Goal: Transaction & Acquisition: Purchase product/service

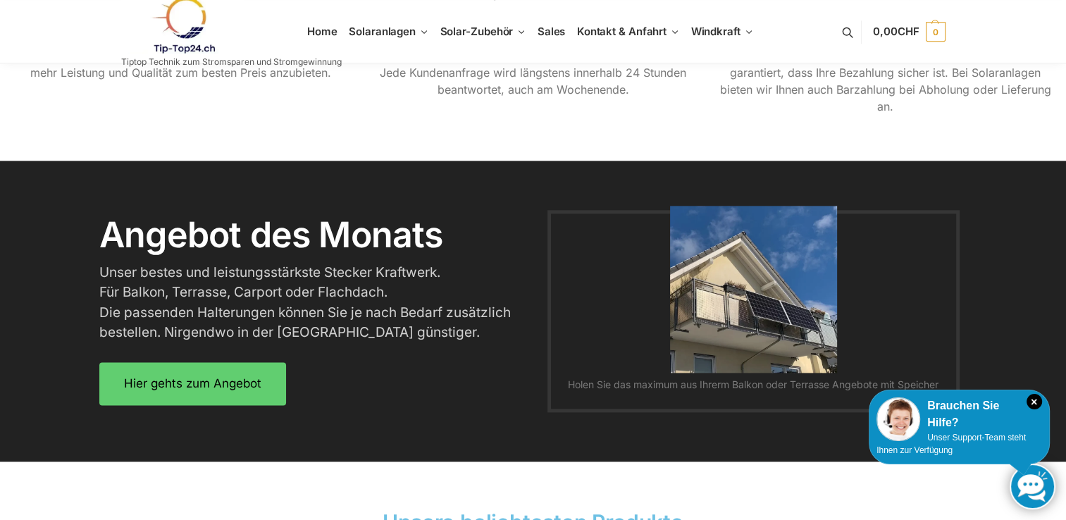
scroll to position [1691, 0]
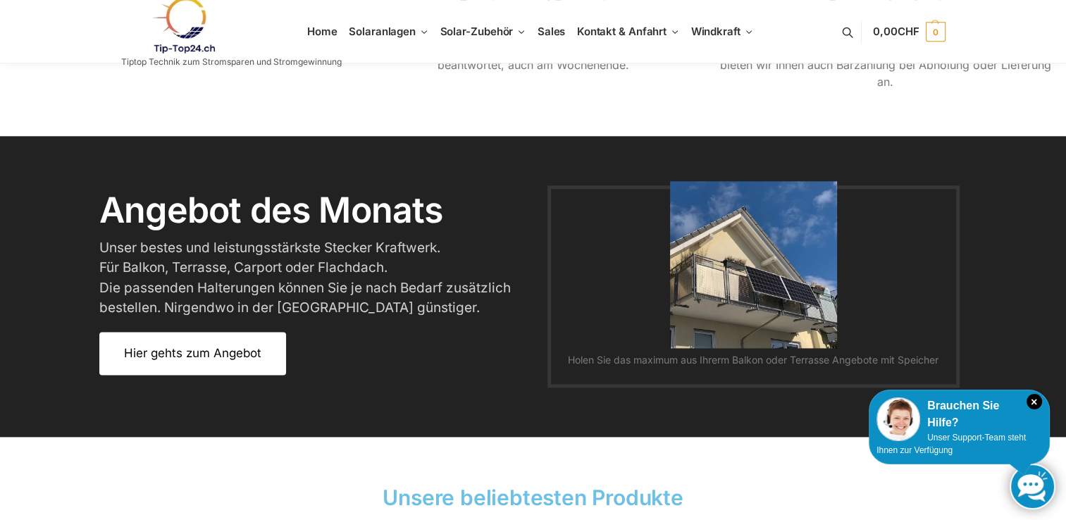
click at [195, 366] on link "Hier gehts zum Angebot" at bounding box center [192, 353] width 187 height 43
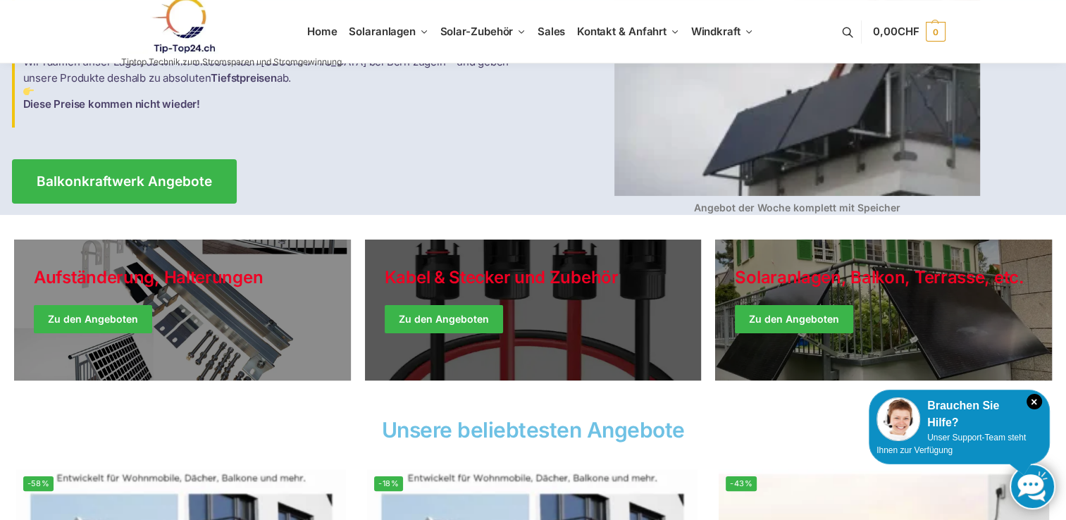
scroll to position [141, 0]
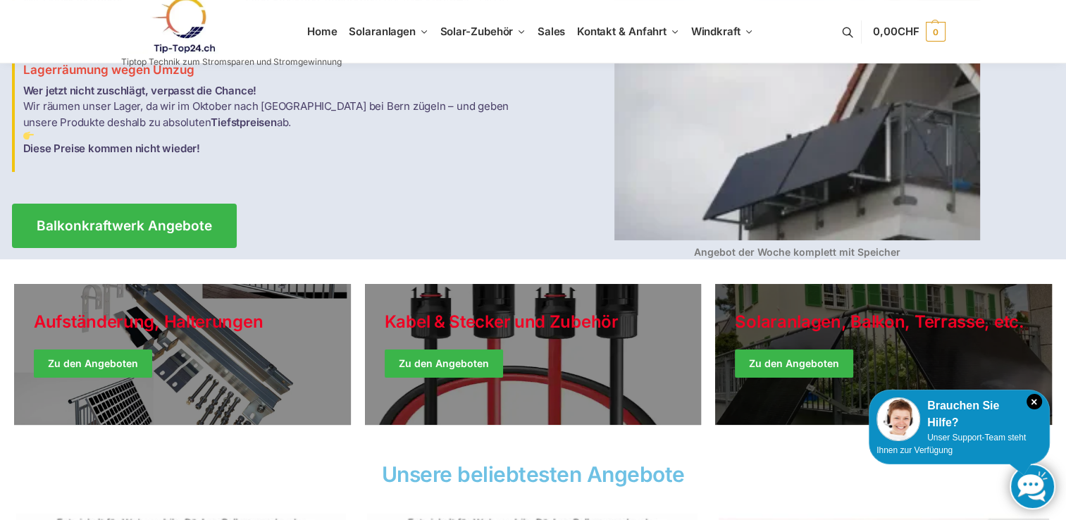
click at [823, 365] on link "Winter Jackets" at bounding box center [883, 354] width 337 height 141
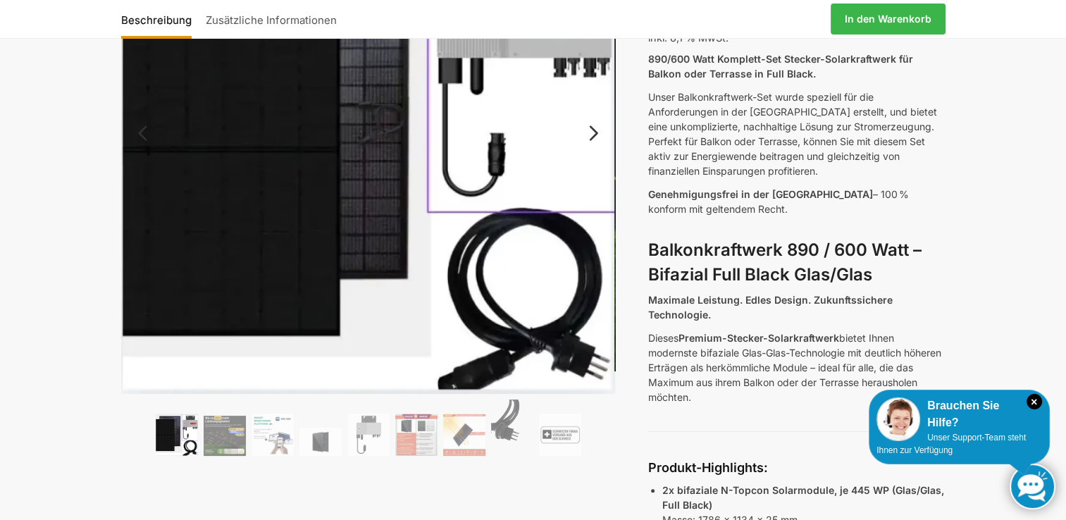
scroll to position [211, 0]
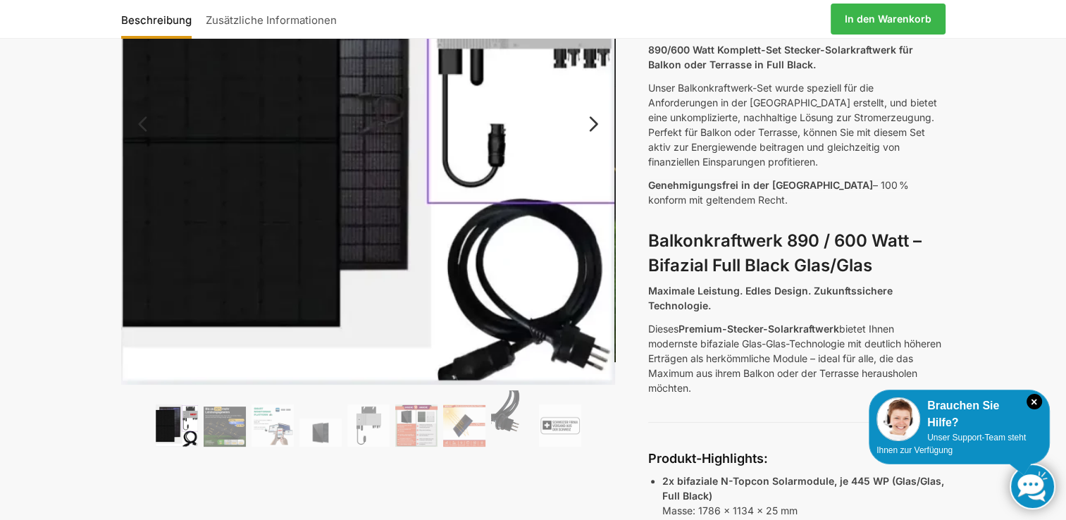
click at [597, 124] on link "Next" at bounding box center [591, 131] width 47 height 14
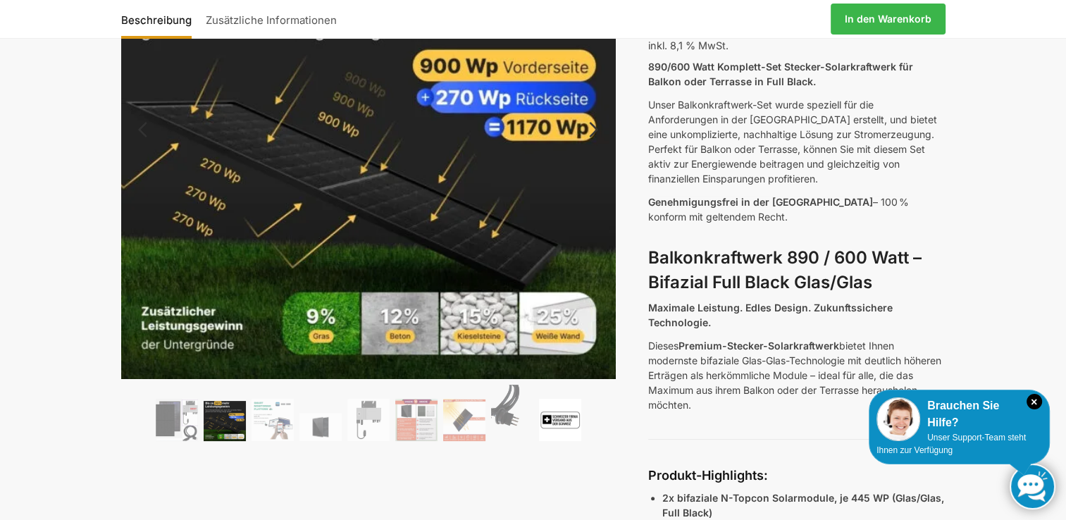
scroll to position [141, 0]
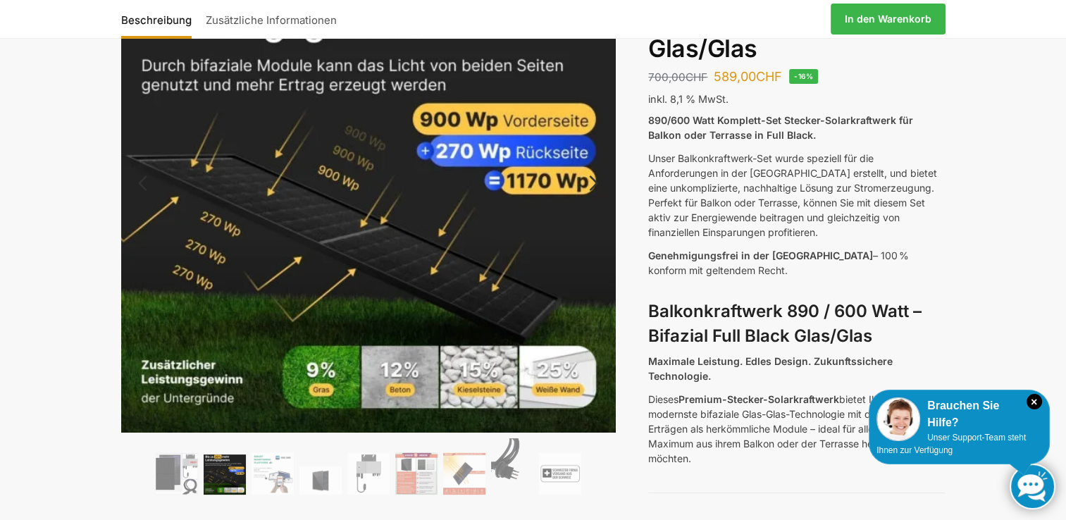
click at [597, 183] on link "Next" at bounding box center [591, 190] width 47 height 14
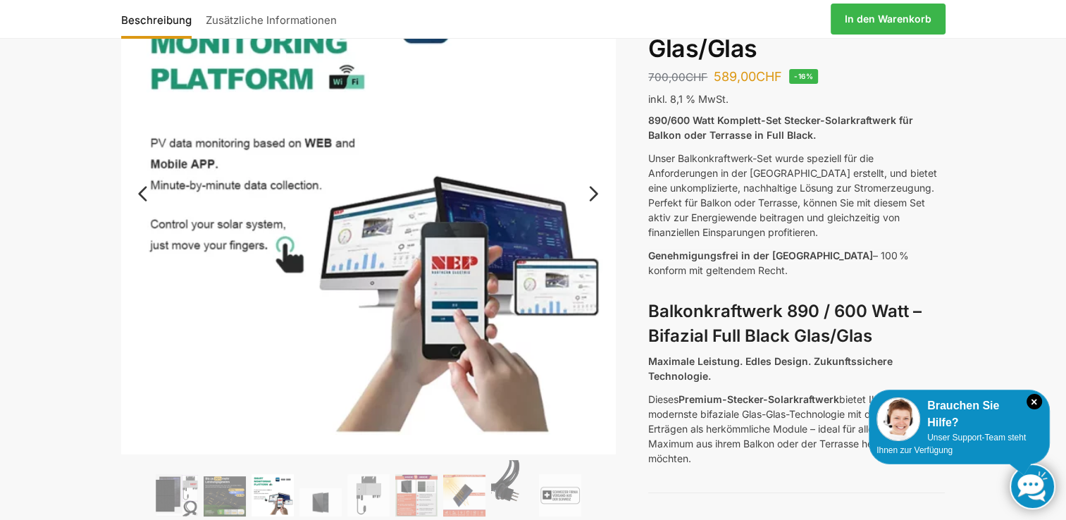
click at [597, 194] on link "Next" at bounding box center [591, 201] width 47 height 14
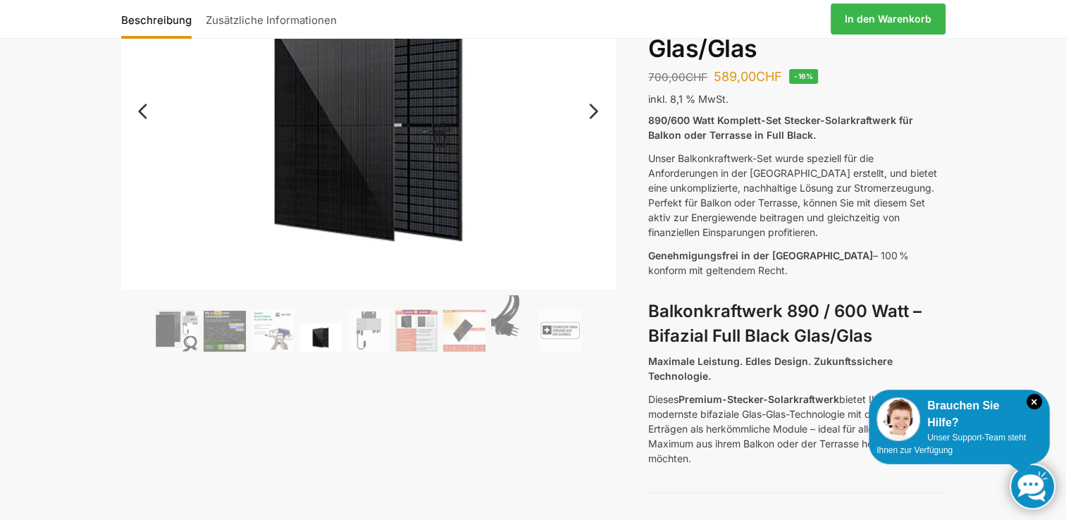
click at [597, 183] on img at bounding box center [368, 125] width 495 height 330
click at [592, 114] on link "Next" at bounding box center [591, 118] width 47 height 14
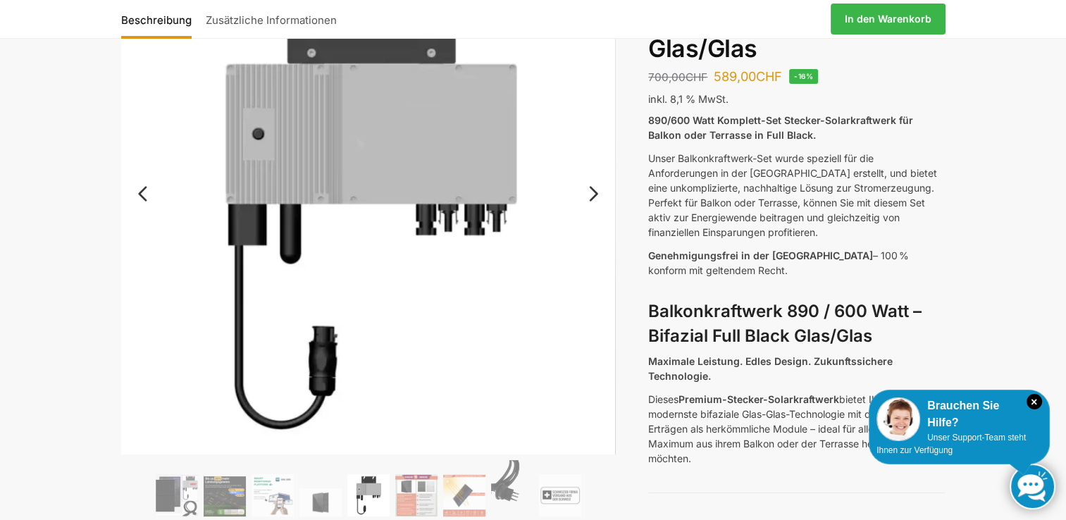
click at [592, 114] on img at bounding box center [403, 242] width 564 height 564
click at [600, 194] on link "Next" at bounding box center [591, 201] width 47 height 14
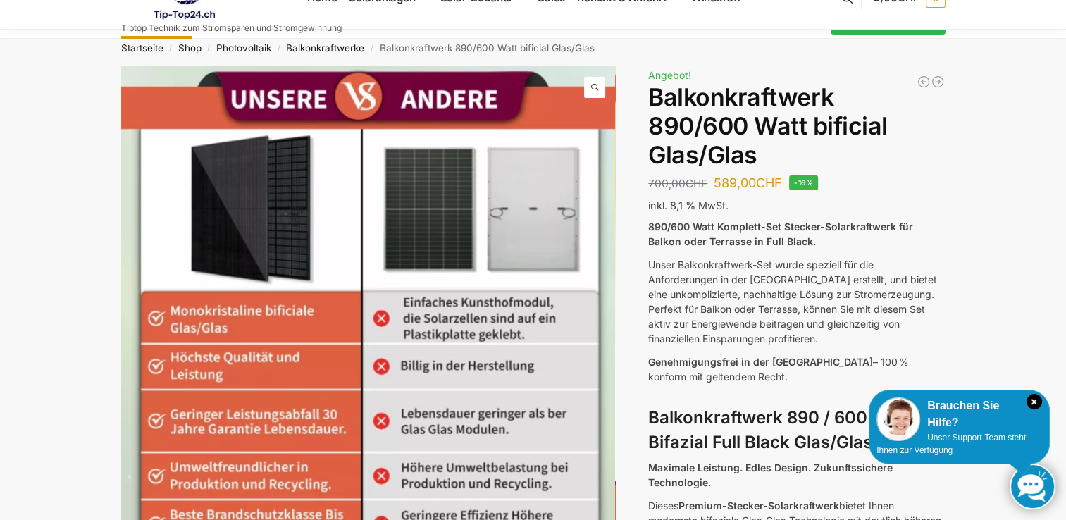
scroll to position [0, 0]
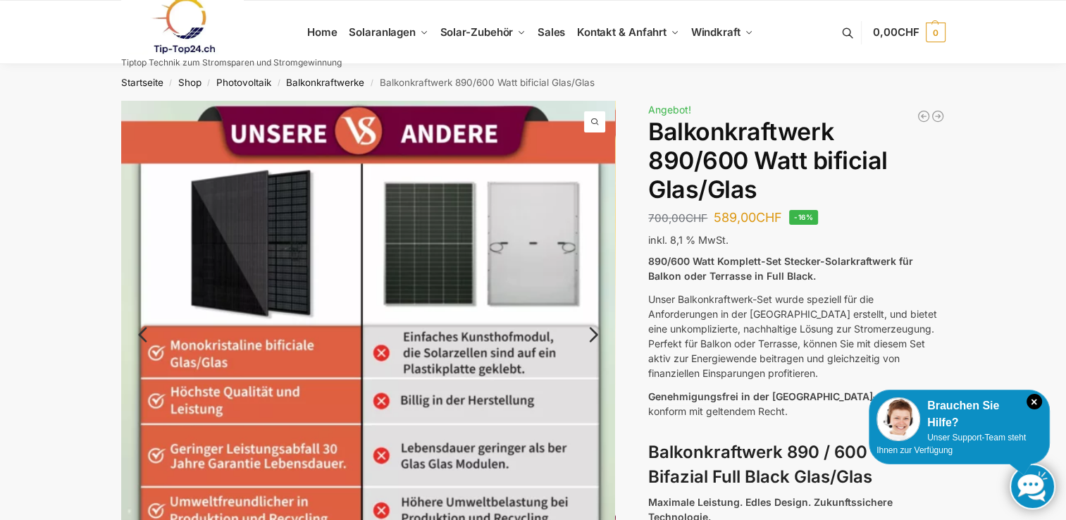
click at [592, 335] on link "Next" at bounding box center [591, 342] width 47 height 14
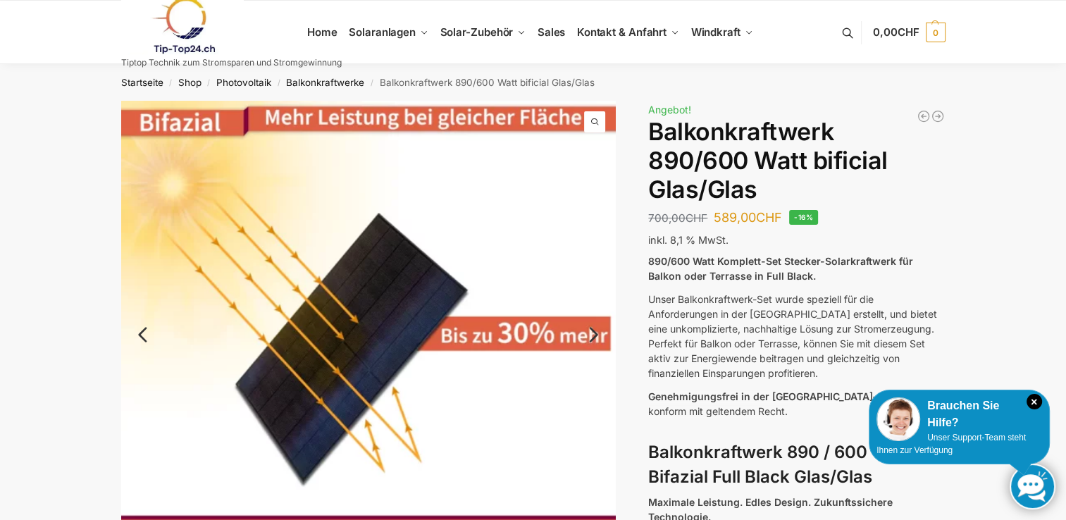
click at [592, 335] on link "Next" at bounding box center [591, 342] width 47 height 14
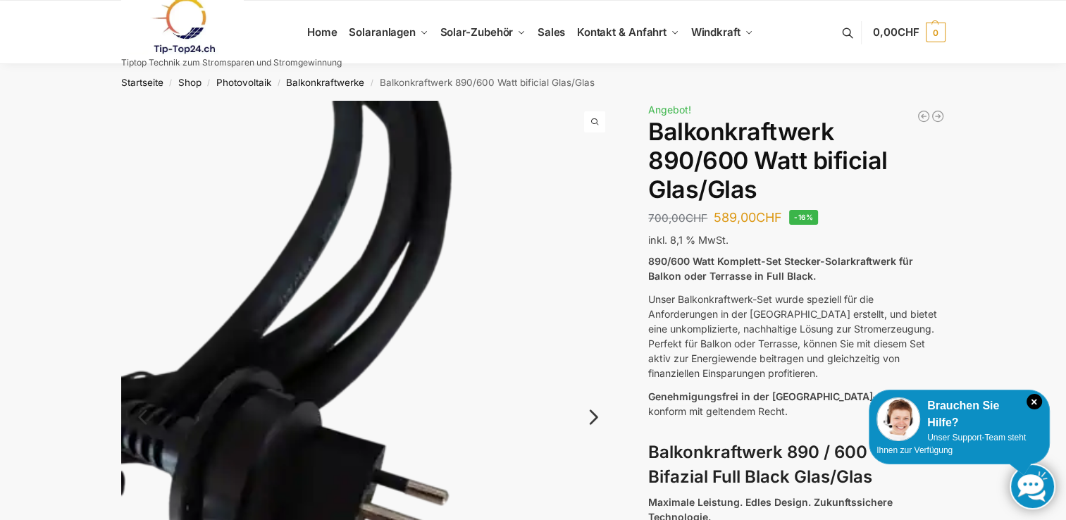
click at [592, 330] on img at bounding box center [368, 430] width 495 height 659
click at [599, 417] on link "Next" at bounding box center [591, 424] width 47 height 14
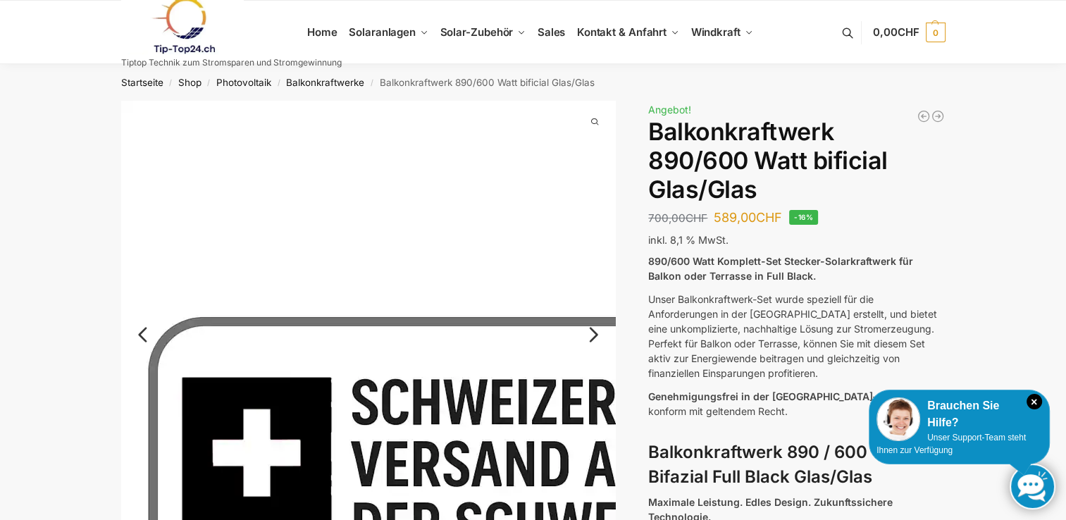
click at [596, 416] on img at bounding box center [481, 461] width 721 height 721
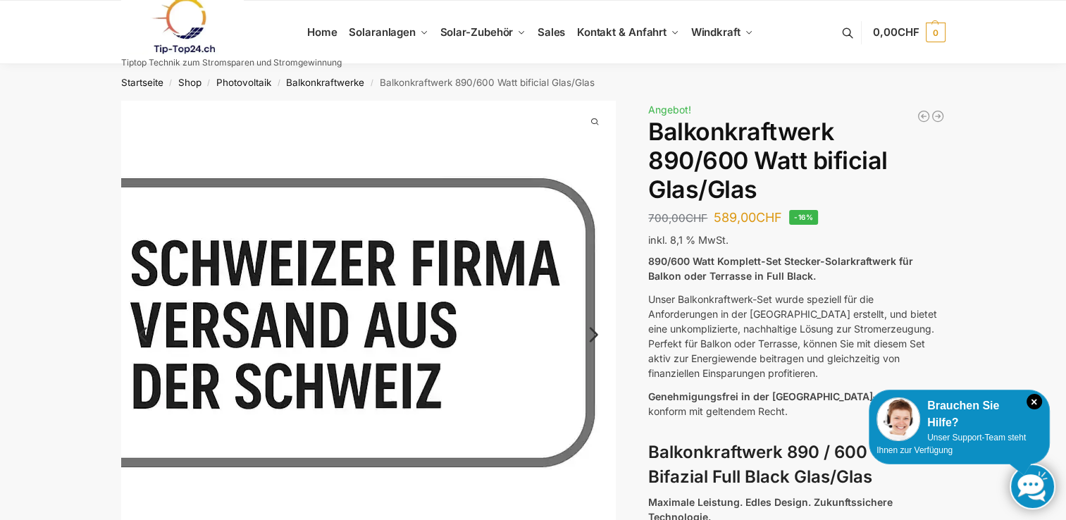
scroll to position [141, 0]
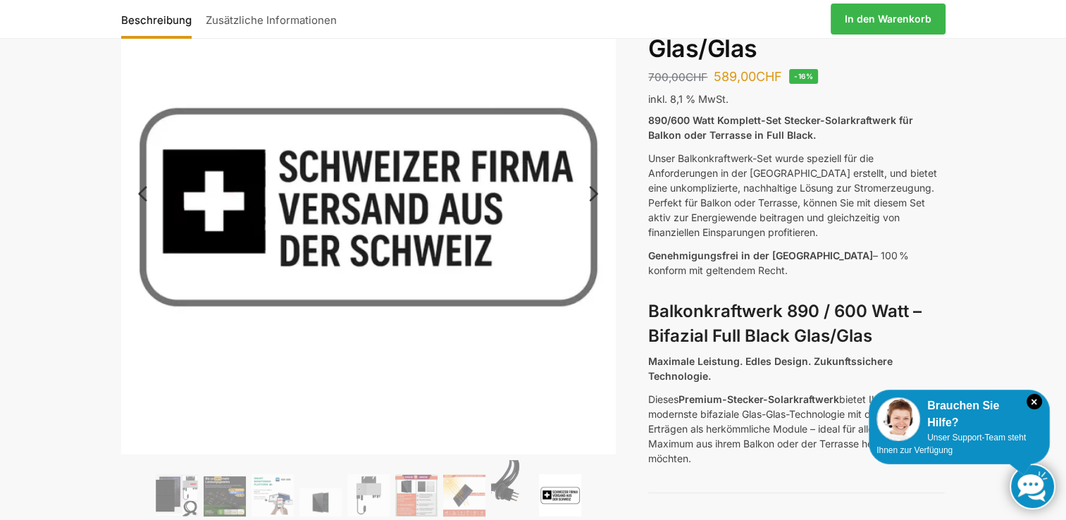
click at [588, 196] on link "Next" at bounding box center [591, 201] width 47 height 14
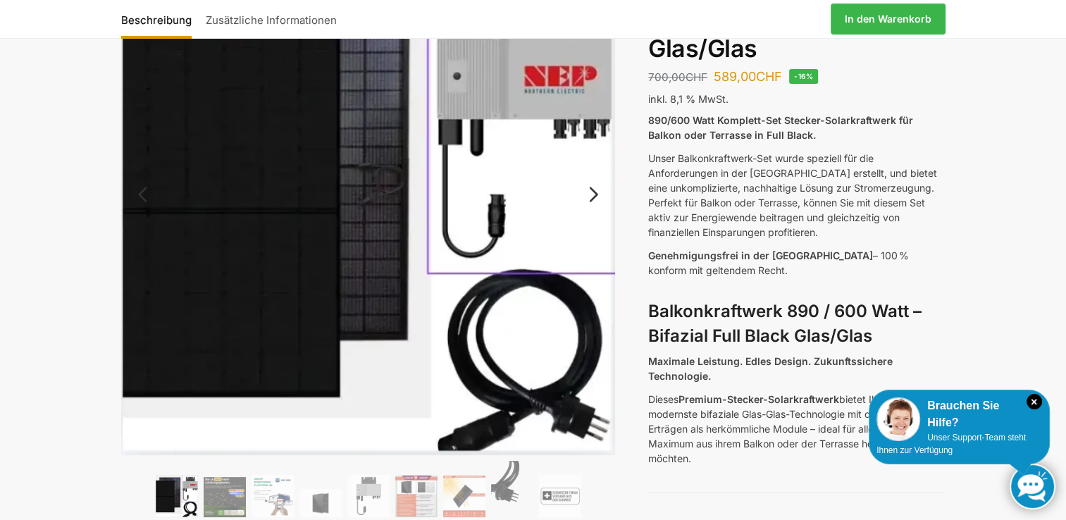
scroll to position [0, 0]
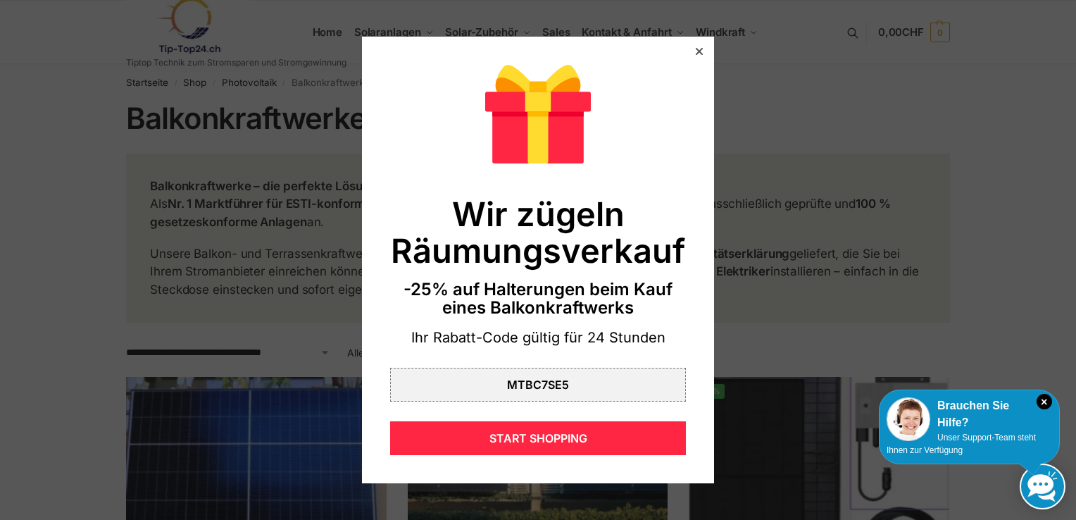
click at [693, 52] on div at bounding box center [699, 51] width 13 height 13
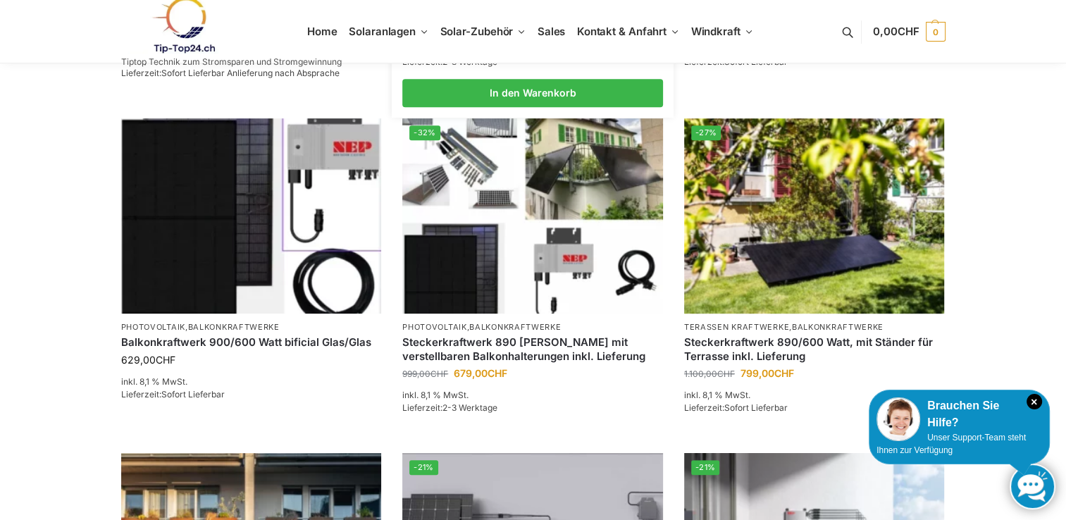
scroll to position [634, 0]
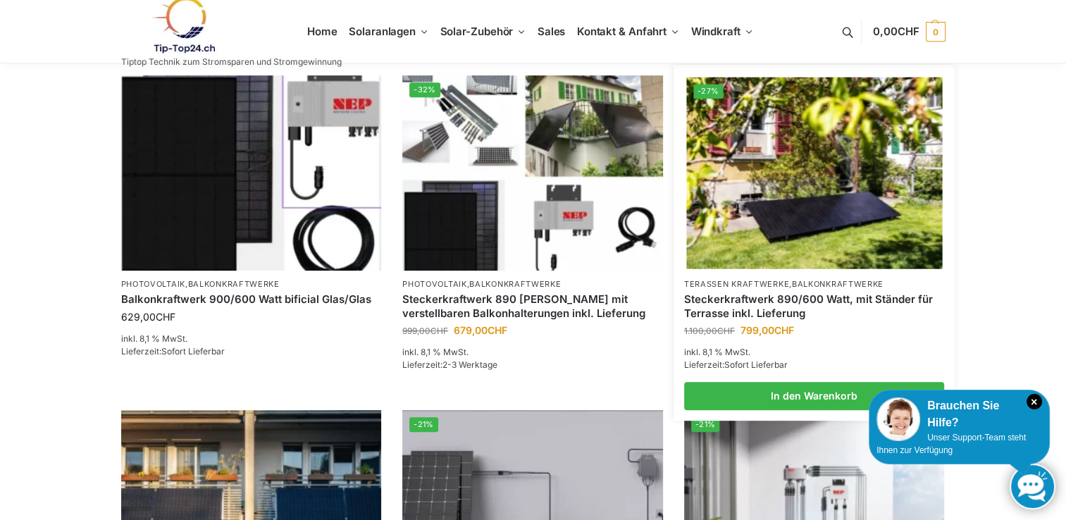
click at [823, 289] on p "Terassen Kraftwerke , Balkonkraftwerke" at bounding box center [814, 284] width 261 height 11
click at [817, 238] on img at bounding box center [814, 173] width 256 height 192
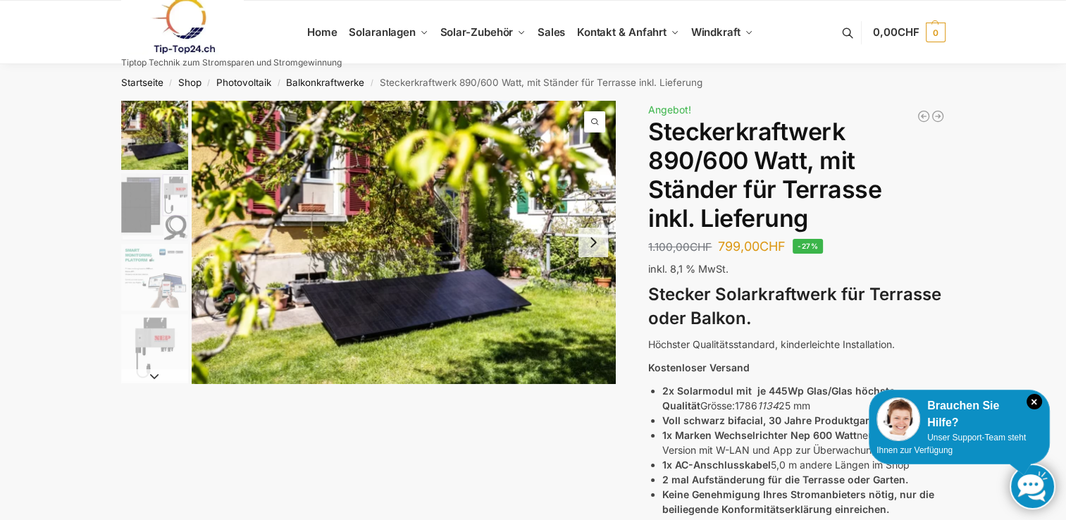
click at [592, 243] on button "Next slide" at bounding box center [593, 243] width 30 height 30
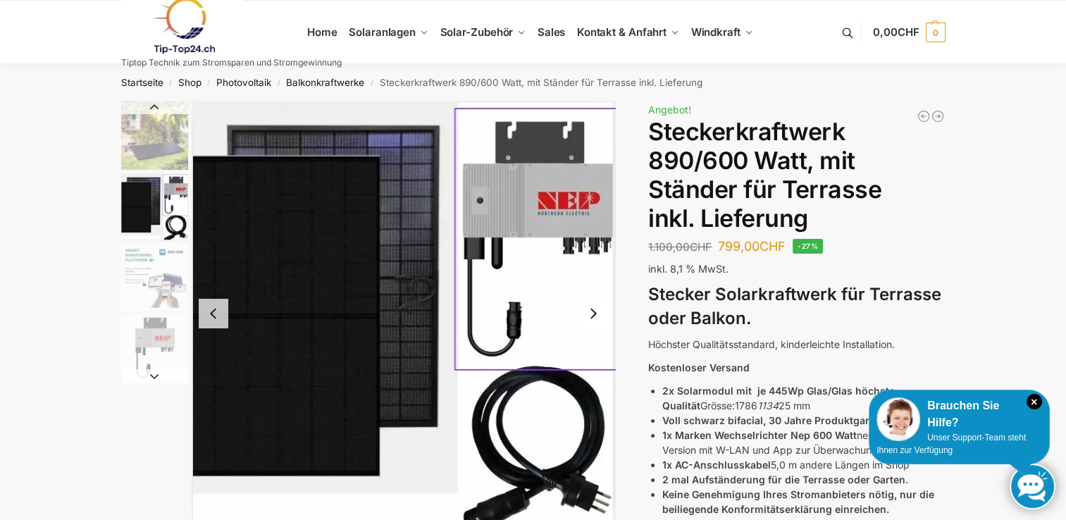
click at [595, 313] on button "Next slide" at bounding box center [593, 314] width 30 height 30
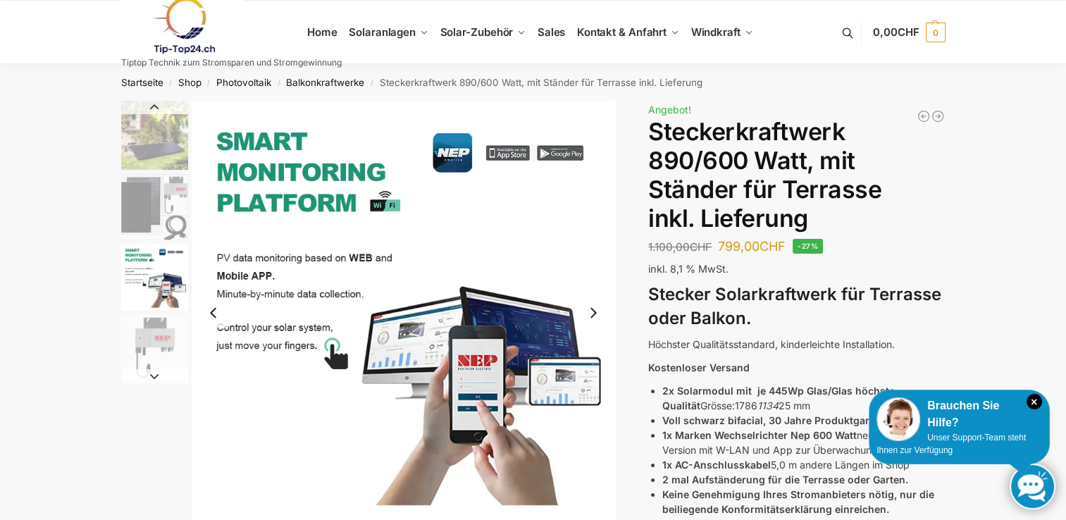
click at [595, 313] on button "Next slide" at bounding box center [593, 313] width 30 height 30
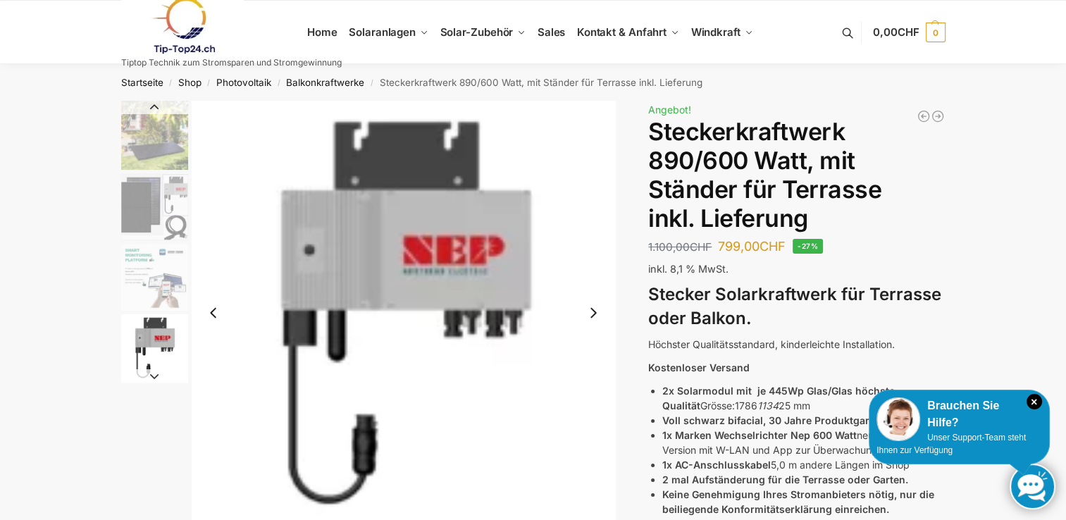
click at [595, 313] on button "Next slide" at bounding box center [593, 313] width 30 height 30
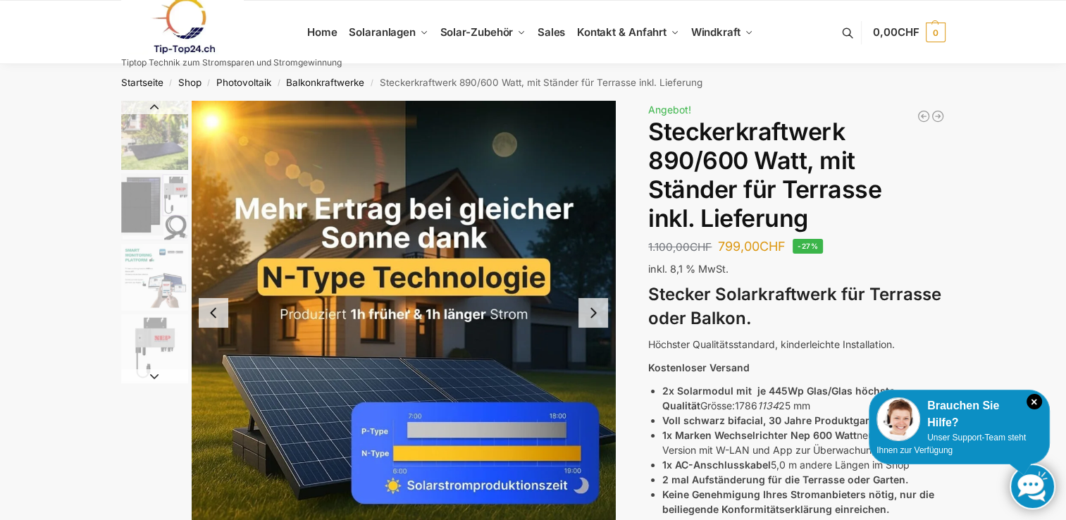
click at [595, 313] on button "Next slide" at bounding box center [593, 313] width 30 height 30
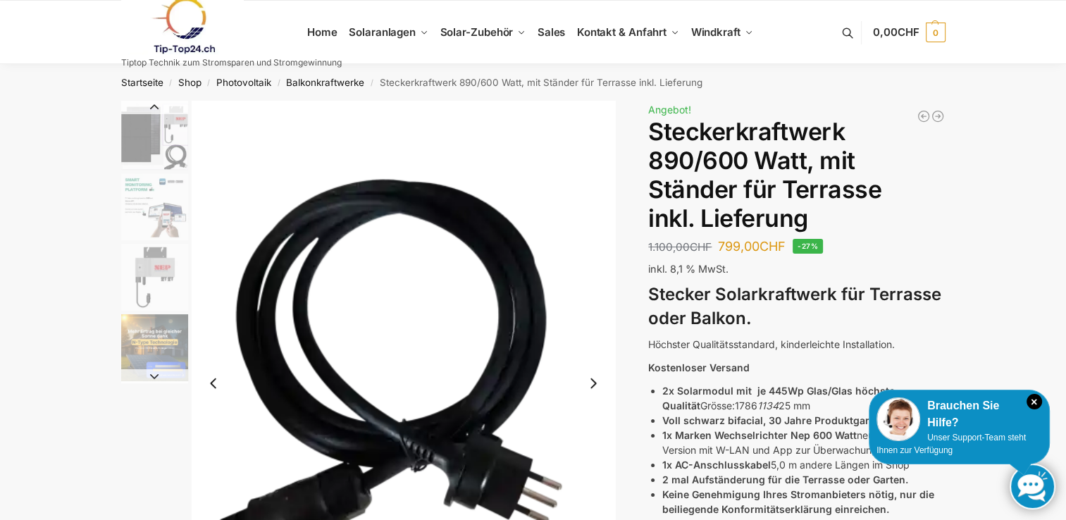
click at [595, 313] on img "6 / 11" at bounding box center [404, 383] width 424 height 565
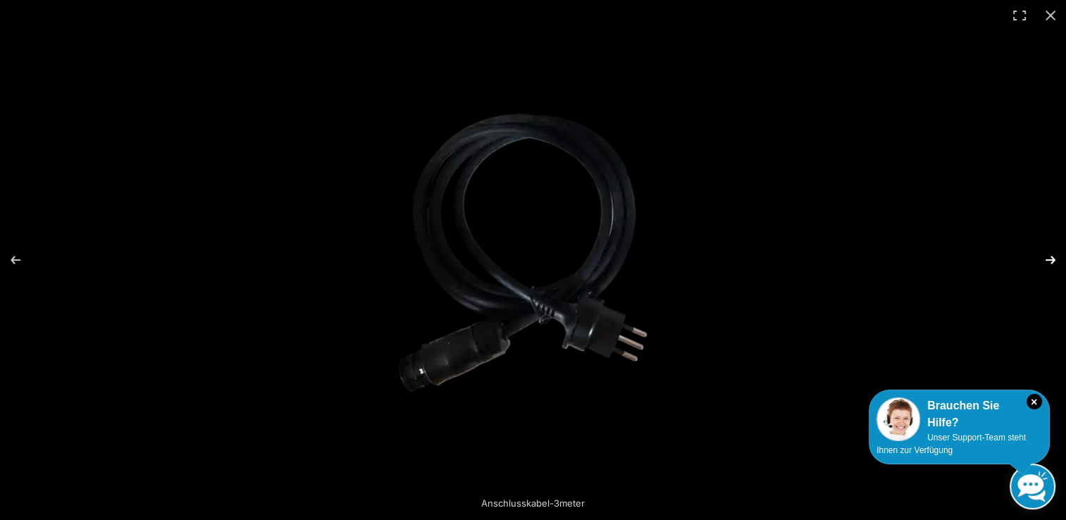
click at [1050, 260] on button "Next (arrow right)" at bounding box center [1041, 260] width 49 height 70
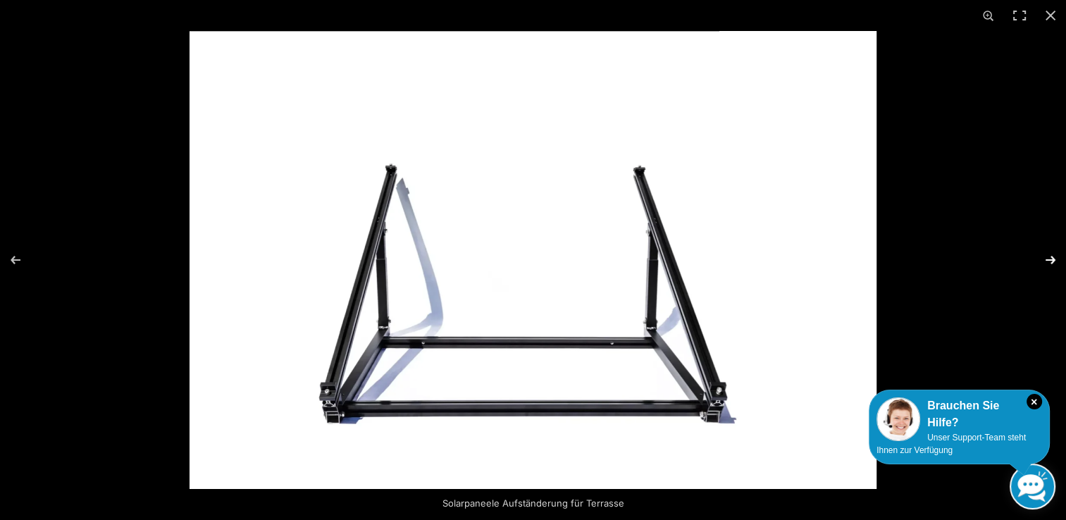
click at [1050, 260] on button "Next (arrow right)" at bounding box center [1041, 260] width 49 height 70
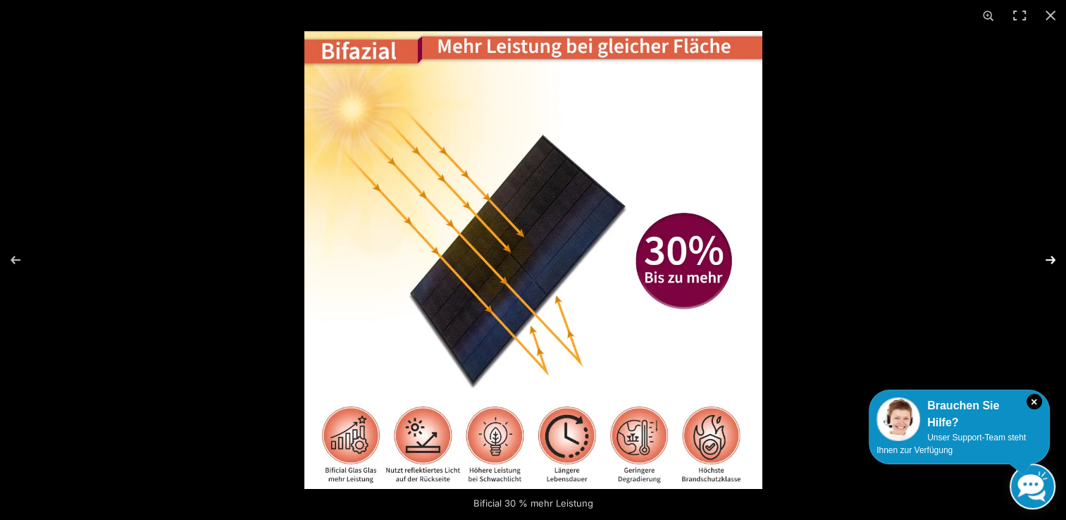
click at [1050, 260] on button "Next (arrow right)" at bounding box center [1041, 260] width 49 height 70
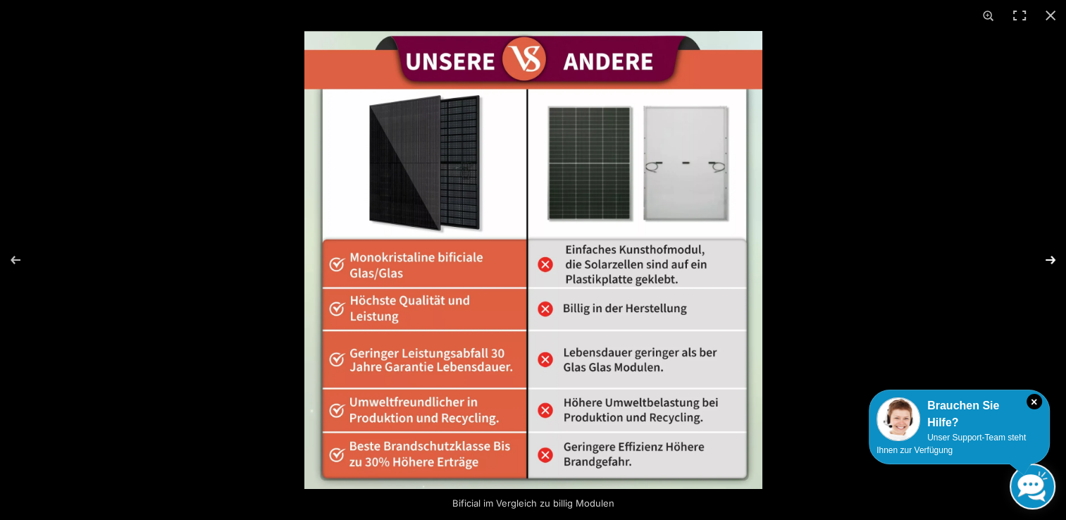
click at [1050, 260] on button "Next (arrow right)" at bounding box center [1041, 260] width 49 height 70
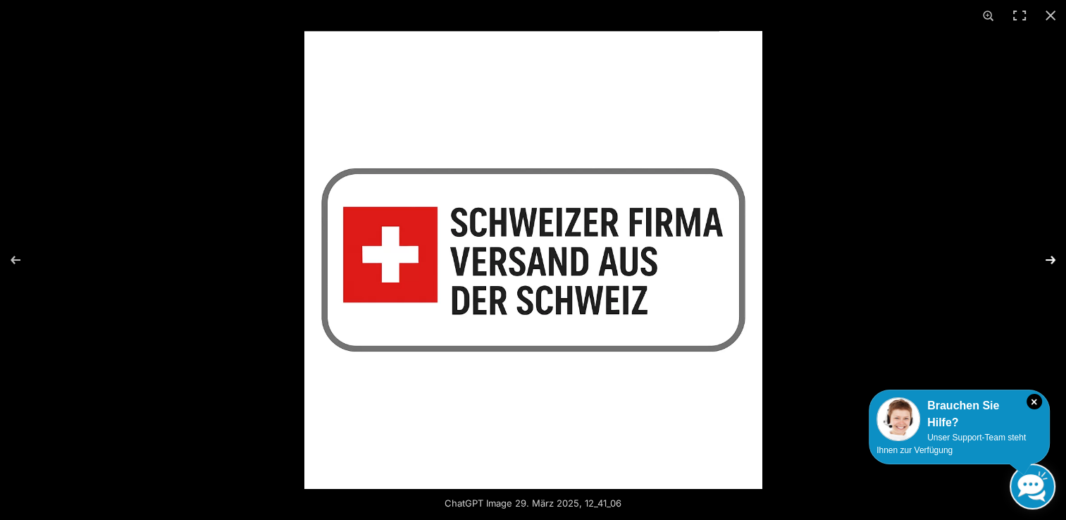
click at [1050, 260] on button "Next (arrow right)" at bounding box center [1041, 260] width 49 height 70
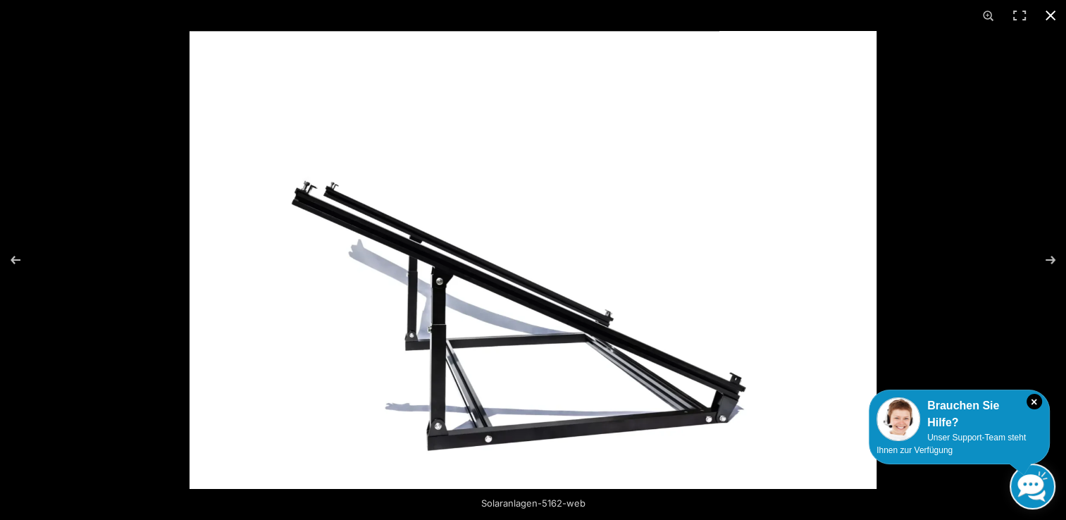
click at [1052, 15] on button "Close (Esc)" at bounding box center [1050, 15] width 31 height 31
